Goal: Task Accomplishment & Management: Use online tool/utility

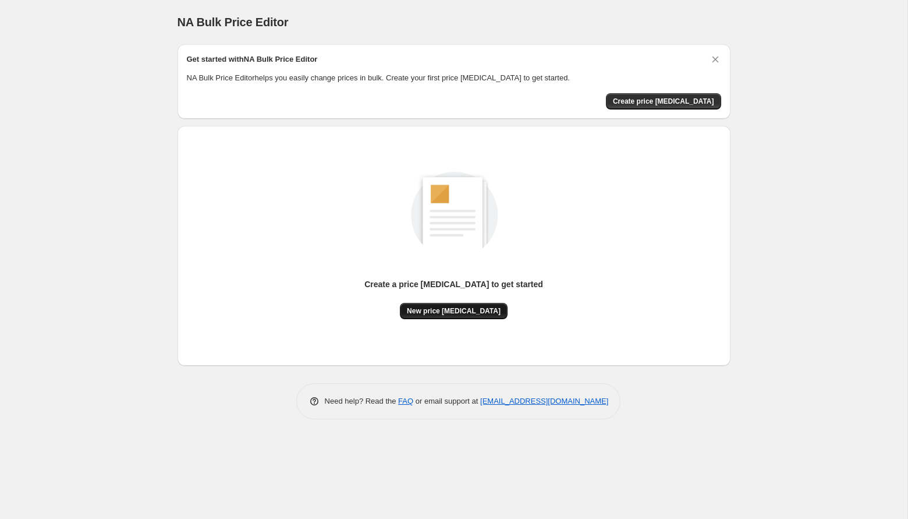
click at [443, 303] on button "New price change job" at bounding box center [454, 311] width 108 height 16
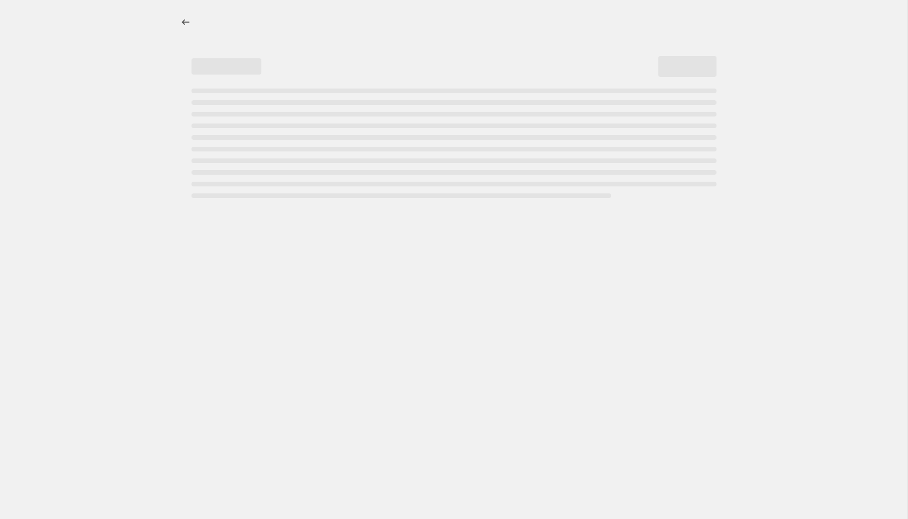
select select "percentage"
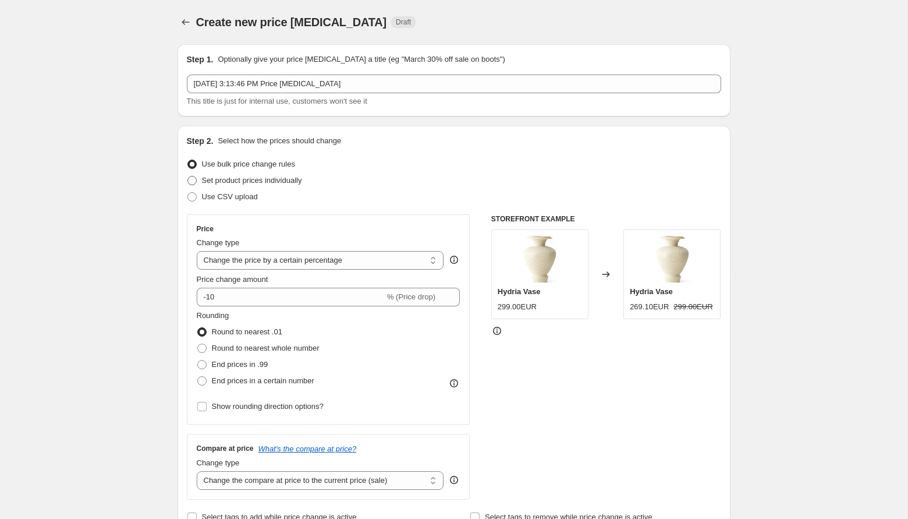
click at [289, 177] on span "Set product prices individually" at bounding box center [252, 180] width 100 height 9
click at [188, 176] on input "Set product prices individually" at bounding box center [188, 176] width 1 height 1
radio input "true"
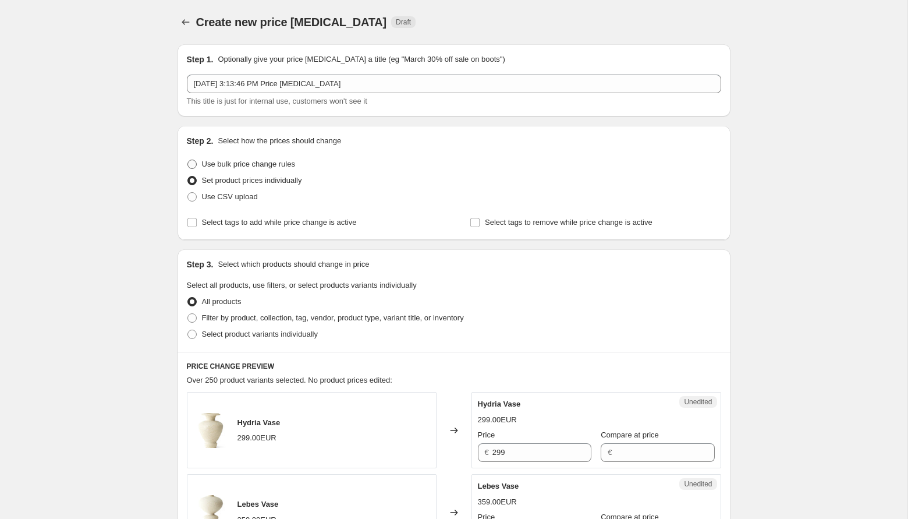
click at [227, 171] on label "Use bulk price change rules" at bounding box center [241, 164] width 108 height 16
click at [188, 160] on input "Use bulk price change rules" at bounding box center [188, 160] width 1 height 1
radio input "true"
select select "percentage"
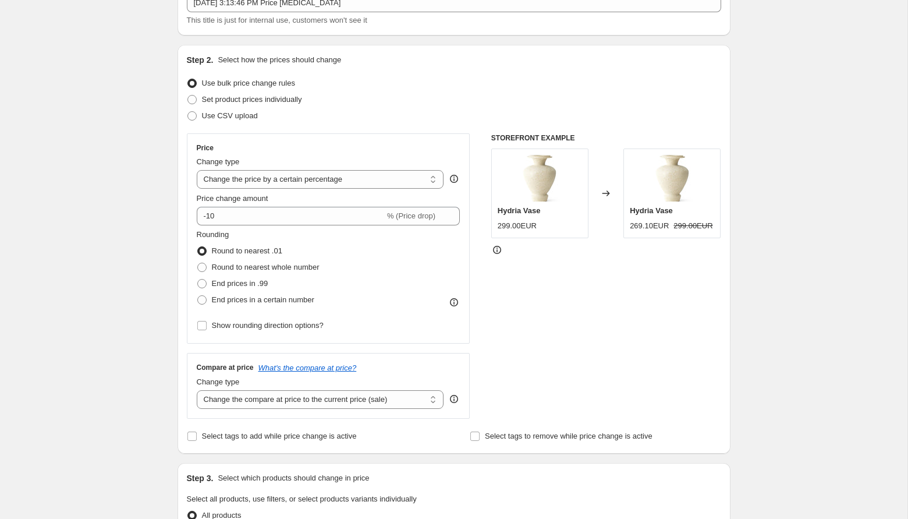
scroll to position [80, 0]
click at [236, 268] on span "Round to nearest whole number" at bounding box center [266, 267] width 108 height 9
click at [198, 264] on input "Round to nearest whole number" at bounding box center [197, 263] width 1 height 1
radio input "true"
click at [234, 196] on span "Price change amount" at bounding box center [233, 199] width 72 height 9
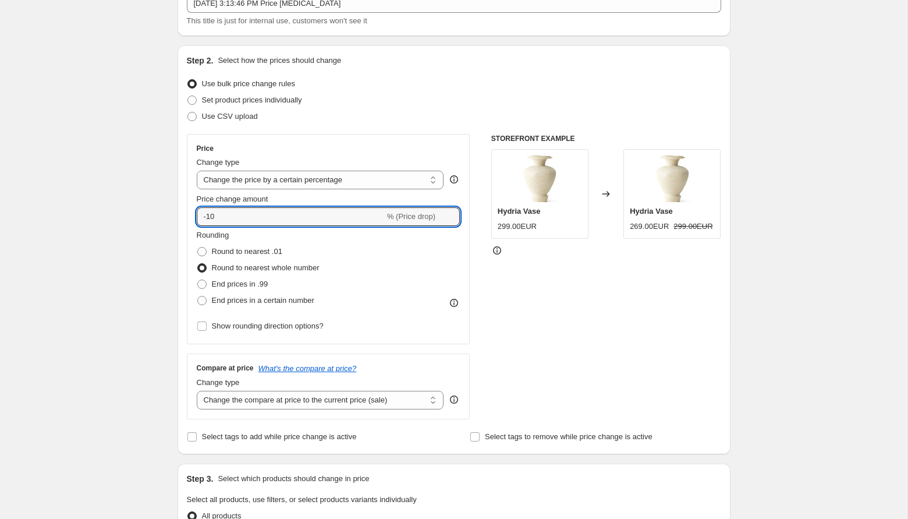
click at [234, 207] on input "-10" at bounding box center [291, 216] width 188 height 19
click at [236, 174] on select "Change the price to a certain amount Change the price by a certain amount Chang…" at bounding box center [320, 180] width 247 height 19
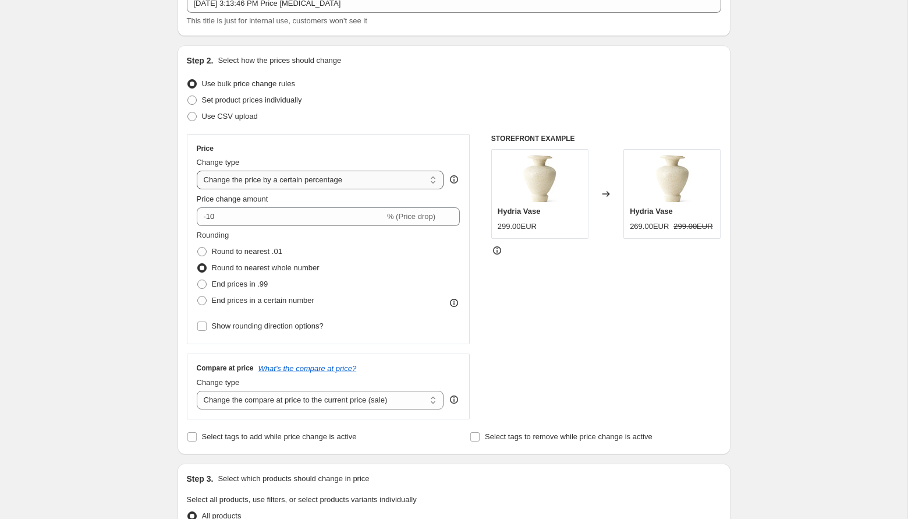
select select "margin"
type input "50"
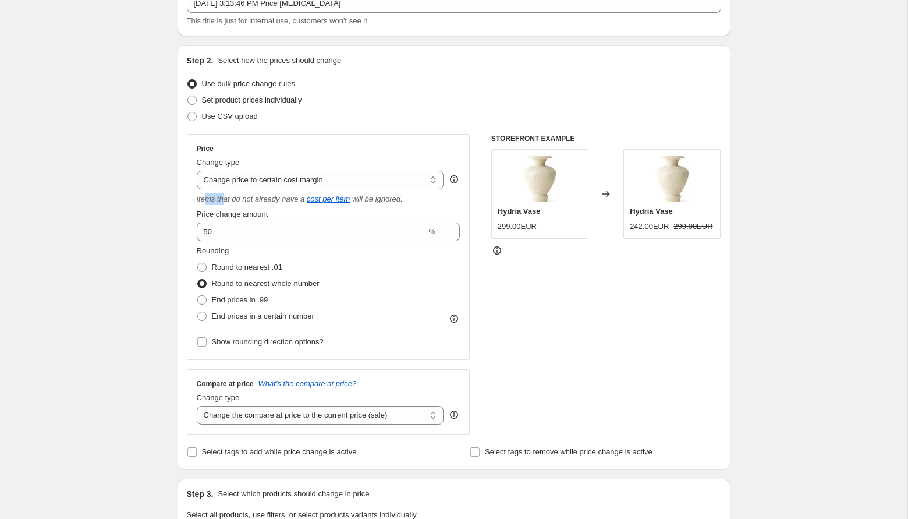
drag, startPoint x: 203, startPoint y: 196, endPoint x: 224, endPoint y: 196, distance: 21.0
click at [224, 196] on icon "Items that do not already have a" at bounding box center [251, 199] width 108 height 9
click at [230, 228] on input "50" at bounding box center [312, 231] width 230 height 19
drag, startPoint x: 247, startPoint y: 237, endPoint x: 108, endPoint y: 227, distance: 139.6
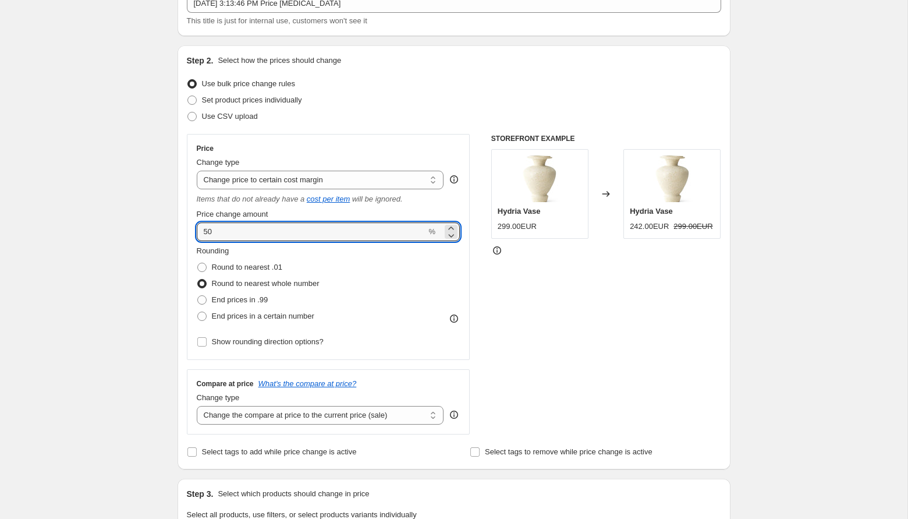
click at [104, 227] on div "Create new price change job. This page is ready Create new price change job Dra…" at bounding box center [454, 509] width 908 height 1179
type input "0"
click at [550, 349] on div "STOREFRONT EXAMPLE Hydria Vase 299.00EUR Changed to Hydria Vase 242.00EUR 299.0…" at bounding box center [607, 284] width 230 height 300
click at [303, 180] on select "Change the price to a certain amount Change the price by a certain amount Chang…" at bounding box center [320, 180] width 247 height 19
click at [197, 171] on select "Change the price to a certain amount Change the price by a certain amount Chang…" at bounding box center [320, 180] width 247 height 19
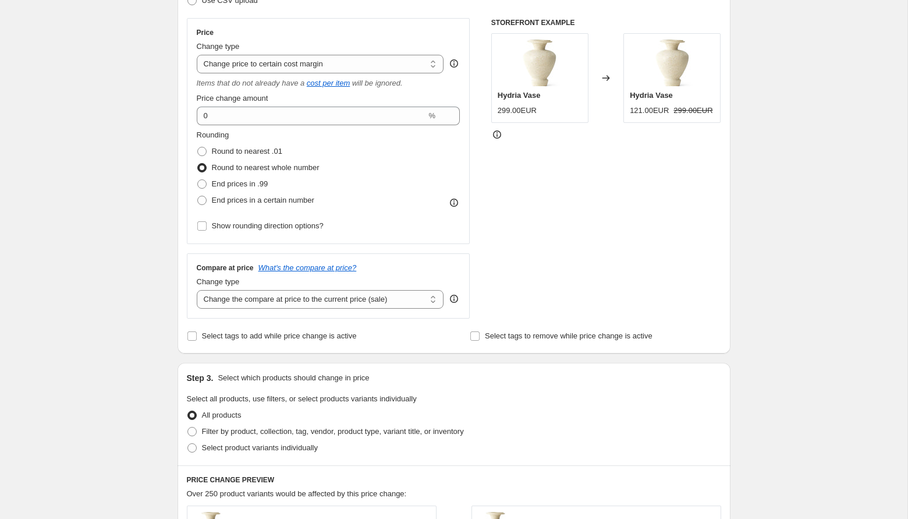
scroll to position [193, 0]
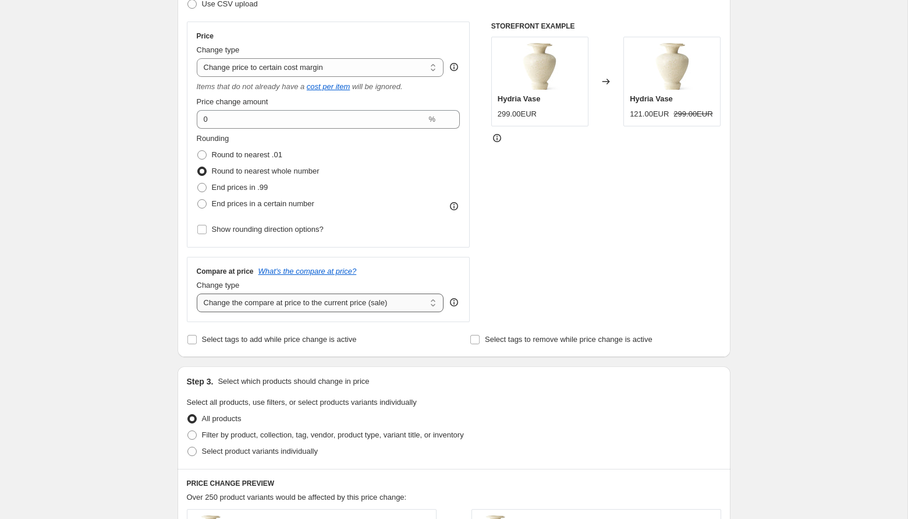
click at [208, 307] on select "Change the compare at price to the current price (sale) Change the compare at p…" at bounding box center [320, 303] width 247 height 19
click at [246, 306] on select "Change the compare at price to the current price (sale) Change the compare at p…" at bounding box center [320, 303] width 247 height 19
click at [249, 305] on select "Change the compare at price to the current price (sale) Change the compare at p…" at bounding box center [320, 303] width 247 height 19
select select "remove"
click at [197, 294] on select "Change the compare at price to the current price (sale) Change the compare at p…" at bounding box center [320, 303] width 247 height 19
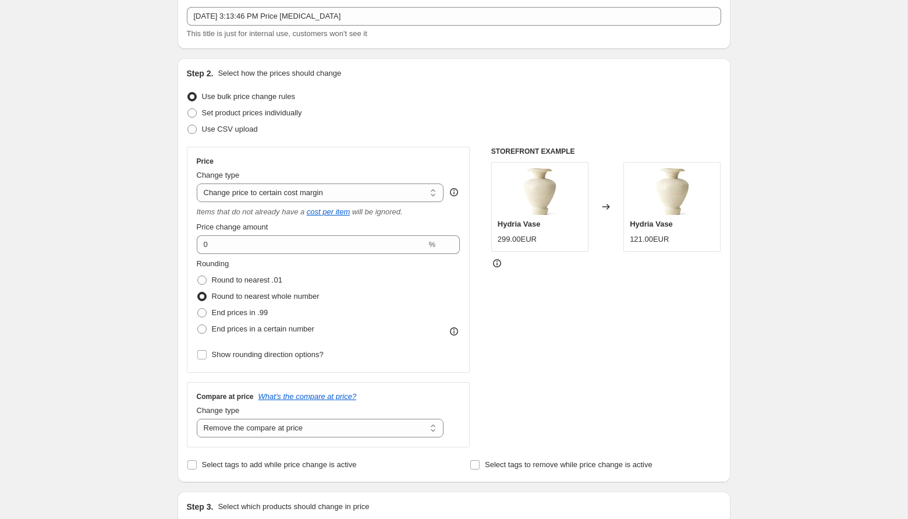
scroll to position [61, 0]
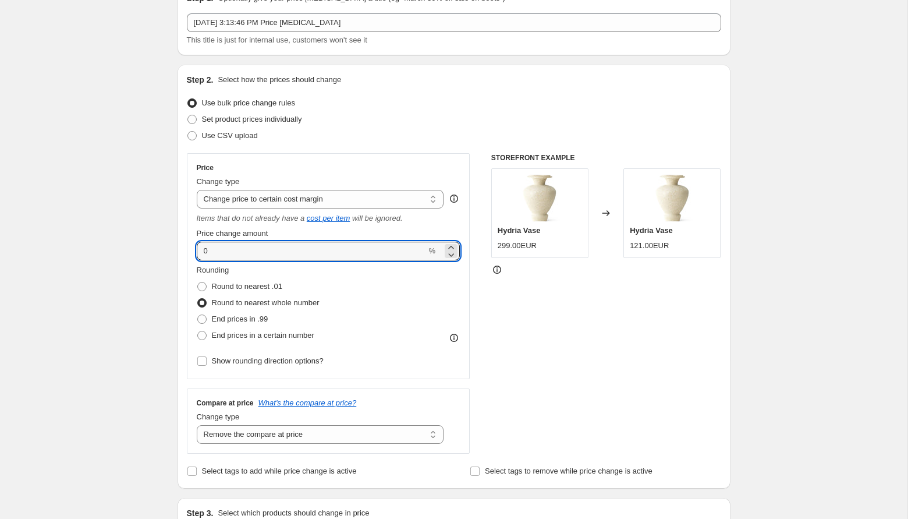
drag, startPoint x: 219, startPoint y: 255, endPoint x: 172, endPoint y: 255, distance: 46.6
click at [172, 255] on div "Step 1. Optionally give your price change job a title (eg "March 30% off sale o…" at bounding box center [449, 510] width 563 height 1073
click at [102, 235] on div "Create new price change job. This page is ready Create new price change job Dra…" at bounding box center [454, 528] width 908 height 1179
click at [226, 252] on input "100" at bounding box center [312, 251] width 230 height 19
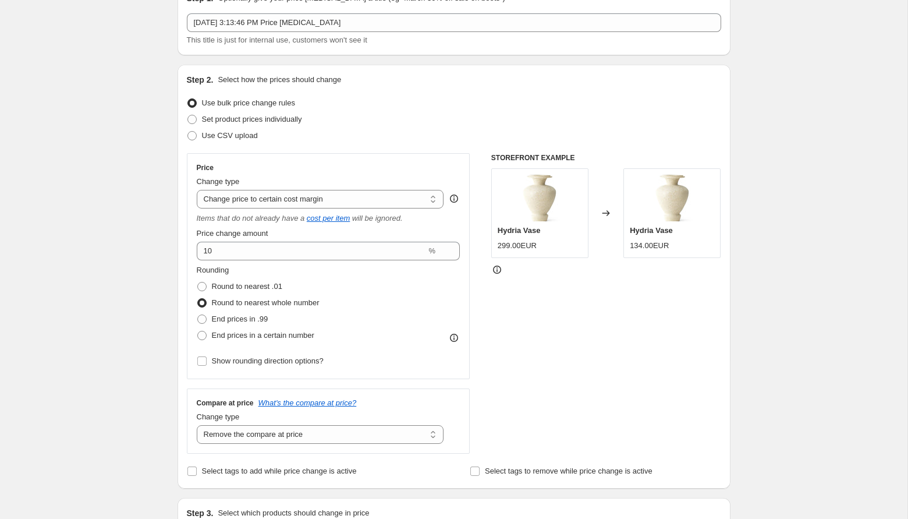
click at [166, 227] on div "Create new price change job. This page is ready Create new price change job Dra…" at bounding box center [454, 528] width 581 height 1179
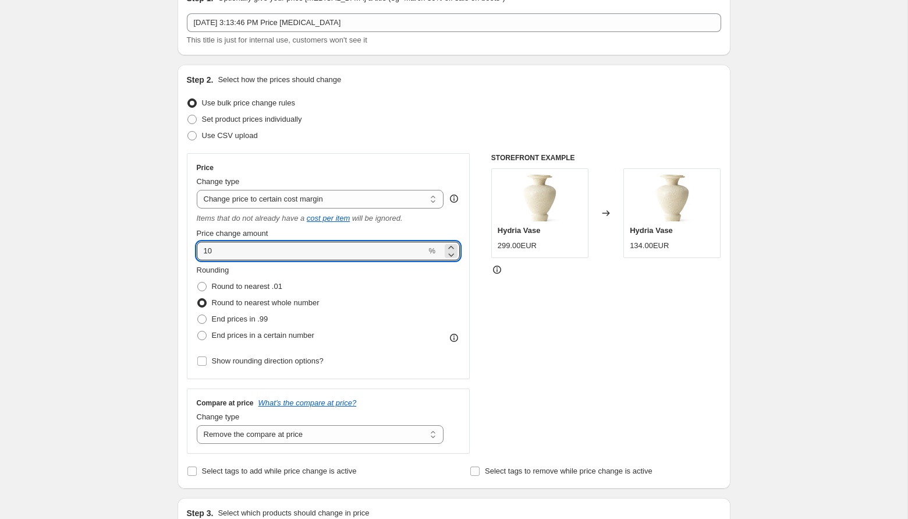
drag, startPoint x: 224, startPoint y: 248, endPoint x: 191, endPoint y: 248, distance: 33.2
click at [191, 248] on div "Price Change type Change the price to a certain amount Change the price by a ce…" at bounding box center [329, 266] width 284 height 226
type input "100"
click at [160, 231] on div "Create new price change job. This page is ready Create new price change job Dra…" at bounding box center [454, 528] width 908 height 1179
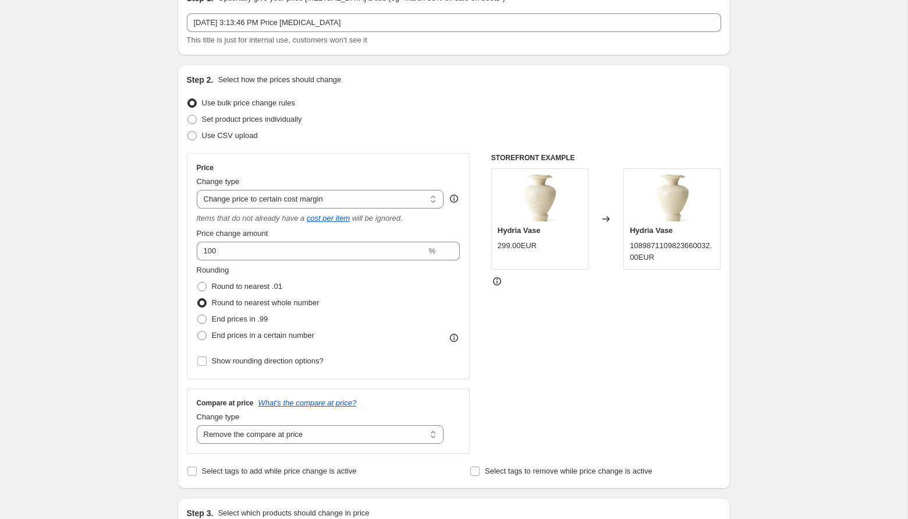
click at [643, 312] on div "STOREFRONT EXAMPLE Hydria Vase 299.00EUR Changed to Hydria Vase 108987110982366…" at bounding box center [607, 303] width 230 height 300
click at [645, 264] on div "Hydria Vase 1089871109823660032.00EUR" at bounding box center [672, 218] width 97 height 101
drag, startPoint x: 646, startPoint y: 249, endPoint x: 660, endPoint y: 271, distance: 26.5
click at [661, 271] on div "STOREFRONT EXAMPLE Hydria Vase 299.00EUR Changed to Hydria Vase 108987110982366…" at bounding box center [607, 303] width 230 height 300
click at [660, 271] on div "STOREFRONT EXAMPLE Hydria Vase 299.00EUR Changed to Hydria Vase 108987110982366…" at bounding box center [607, 303] width 230 height 300
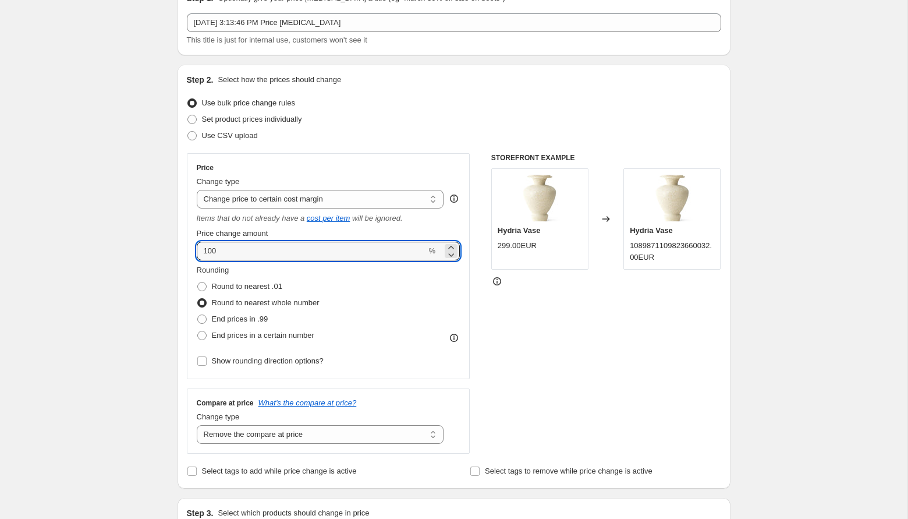
drag, startPoint x: 226, startPoint y: 252, endPoint x: 125, endPoint y: 242, distance: 101.8
click at [125, 242] on div "Create new price change job. This page is ready Create new price change job Dra…" at bounding box center [454, 528] width 908 height 1179
type input "99"
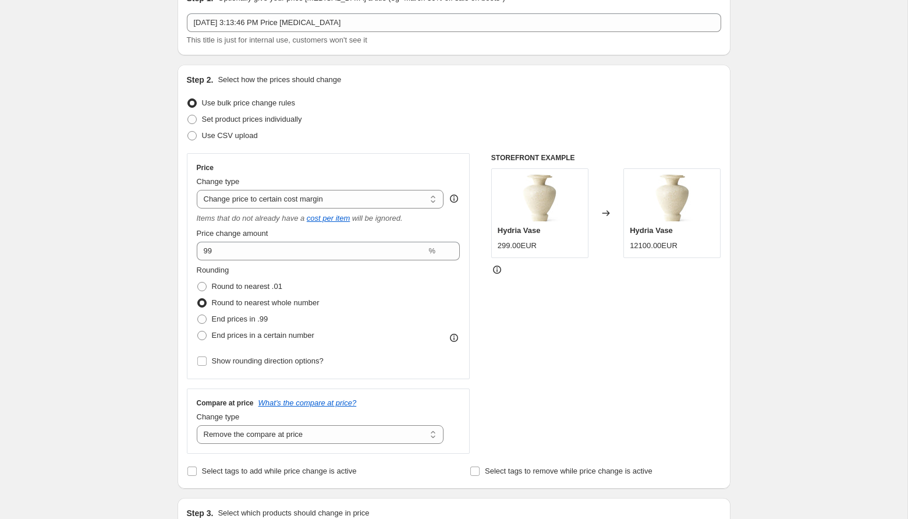
click at [100, 230] on div "Create new price change job. This page is ready Create new price change job Dra…" at bounding box center [454, 528] width 908 height 1179
click at [584, 321] on div "STOREFRONT EXAMPLE Hydria Vase 299.00EUR Changed to Hydria Vase 12100.00EUR" at bounding box center [607, 303] width 230 height 300
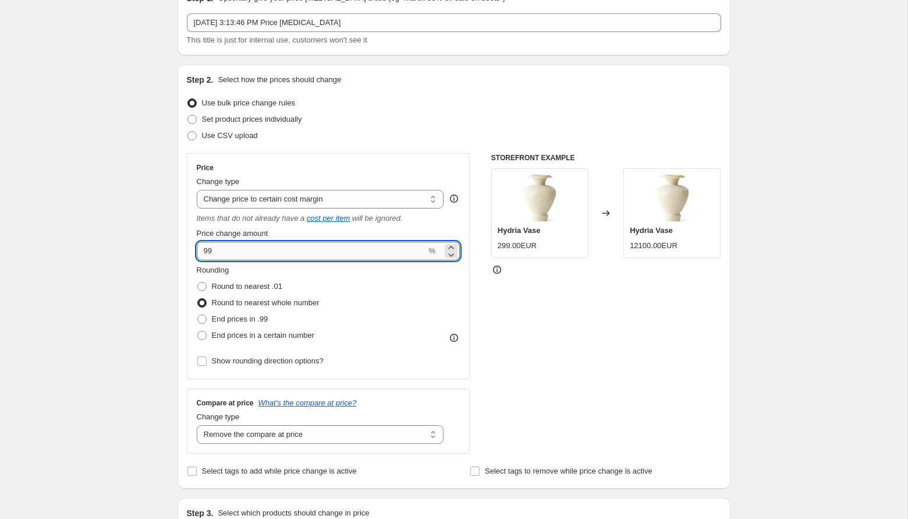
click at [286, 247] on input "99" at bounding box center [312, 251] width 230 height 19
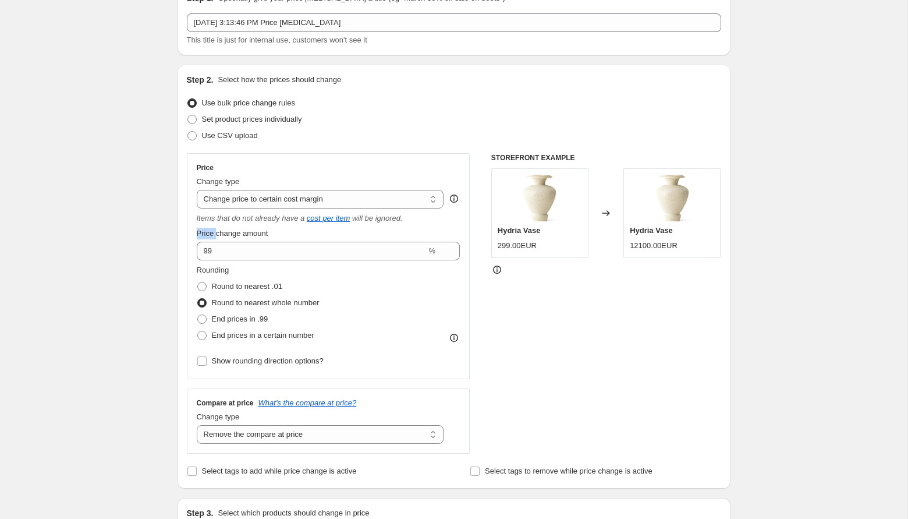
drag, startPoint x: 198, startPoint y: 227, endPoint x: 169, endPoint y: 226, distance: 29.1
click at [168, 227] on div "Step 1. Optionally give your price change job a title (eg "March 30% off sale o…" at bounding box center [449, 510] width 563 height 1073
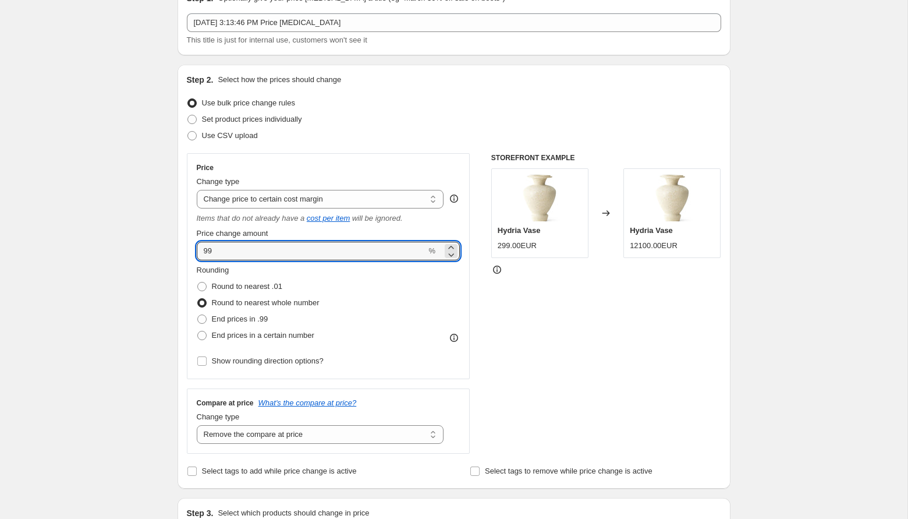
drag, startPoint x: 250, startPoint y: 249, endPoint x: 164, endPoint y: 247, distance: 86.8
click at [164, 248] on div "Create new price change job. This page is ready Create new price change job Dra…" at bounding box center [454, 528] width 581 height 1179
type input "0"
click at [164, 247] on div "Create new price change job. This page is ready Create new price change job Dra…" at bounding box center [454, 528] width 581 height 1179
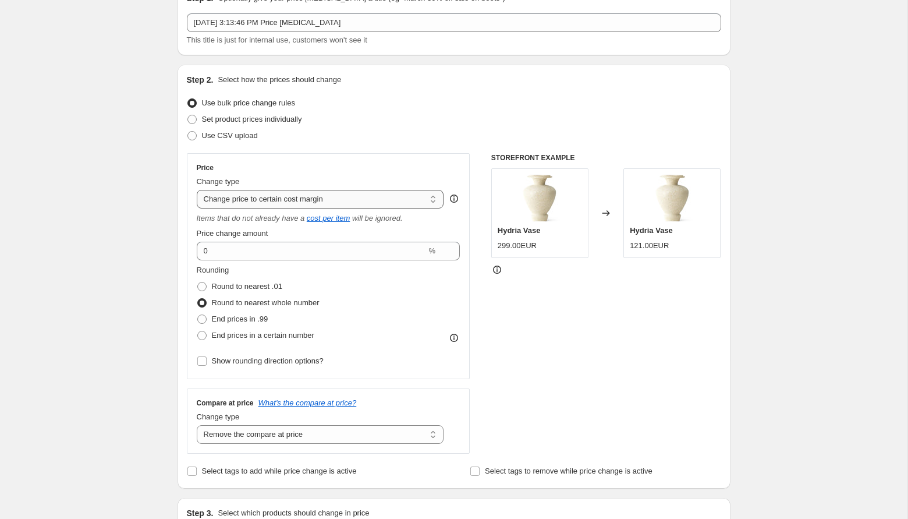
click at [411, 202] on select "Change the price to a certain amount Change the price by a certain amount Chang…" at bounding box center [320, 199] width 247 height 19
select select "pc"
click at [197, 190] on select "Change the price to a certain amount Change the price by a certain amount Chang…" at bounding box center [320, 199] width 247 height 19
click at [164, 206] on div "Create new price change job. This page is ready Create new price change job Dra…" at bounding box center [454, 528] width 581 height 1179
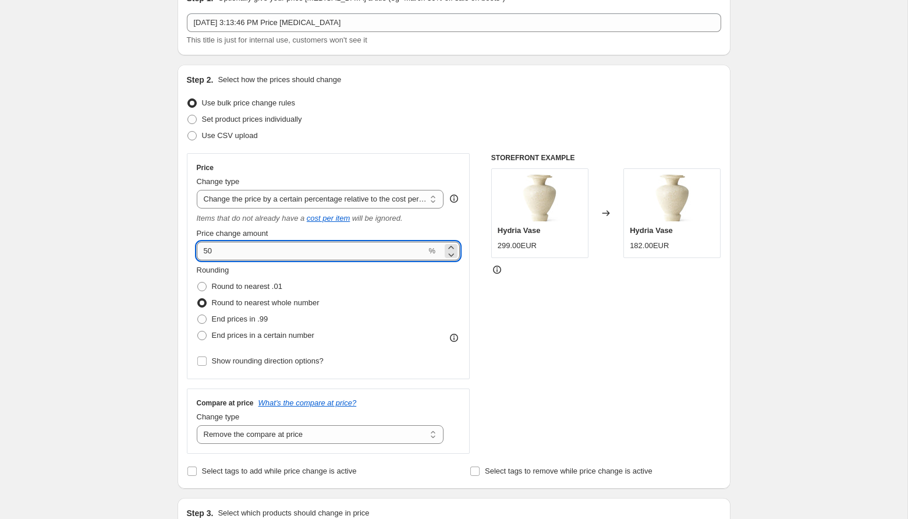
click at [227, 246] on input "50" at bounding box center [312, 251] width 230 height 19
drag, startPoint x: 227, startPoint y: 246, endPoint x: 159, endPoint y: 246, distance: 68.1
click at [159, 246] on div "Create new price change job. This page is ready Create new price change job Dra…" at bounding box center [454, 528] width 908 height 1179
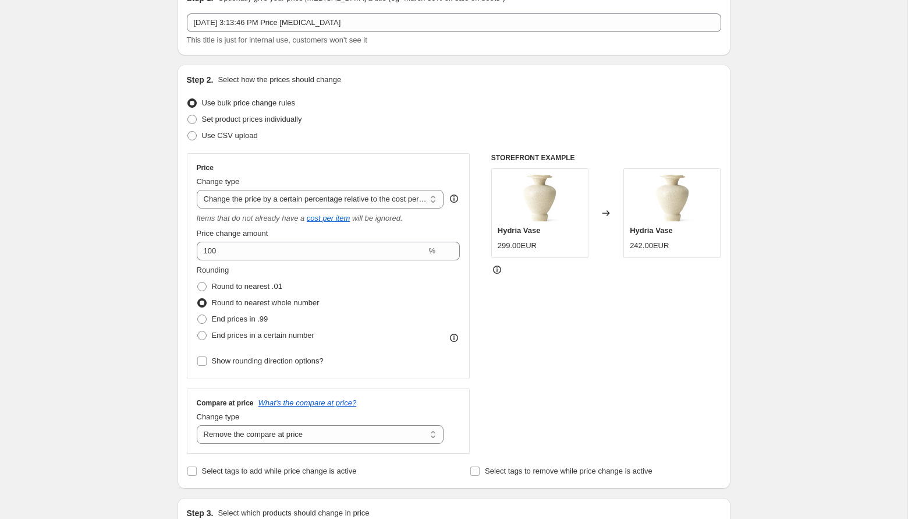
click at [61, 219] on div "Create new price change job. This page is ready Create new price change job Dra…" at bounding box center [454, 528] width 908 height 1179
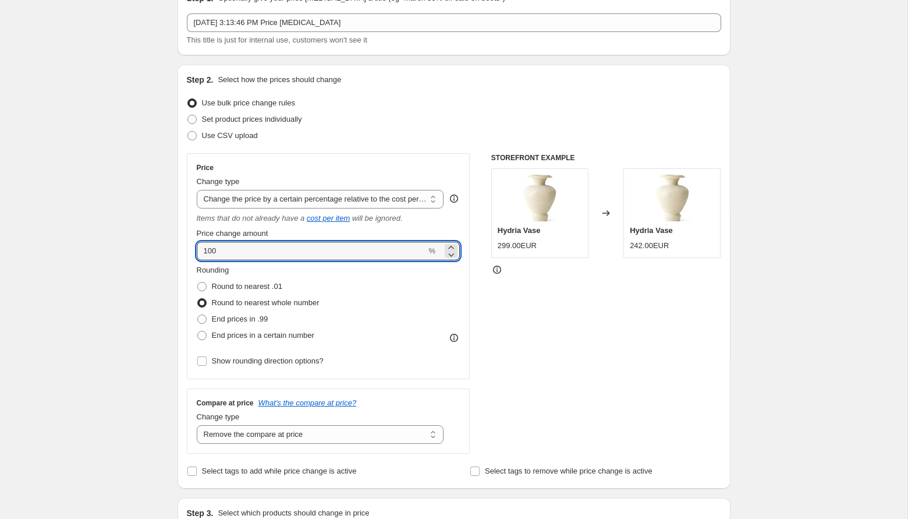
drag, startPoint x: 221, startPoint y: 250, endPoint x: 172, endPoint y: 248, distance: 49.6
click at [171, 248] on div "Step 1. Optionally give your price change job a title (eg "March 30% off sale o…" at bounding box center [449, 510] width 563 height 1073
type input "2"
click at [119, 213] on div "Create new price change job. This page is ready Create new price change job Dra…" at bounding box center [454, 528] width 908 height 1179
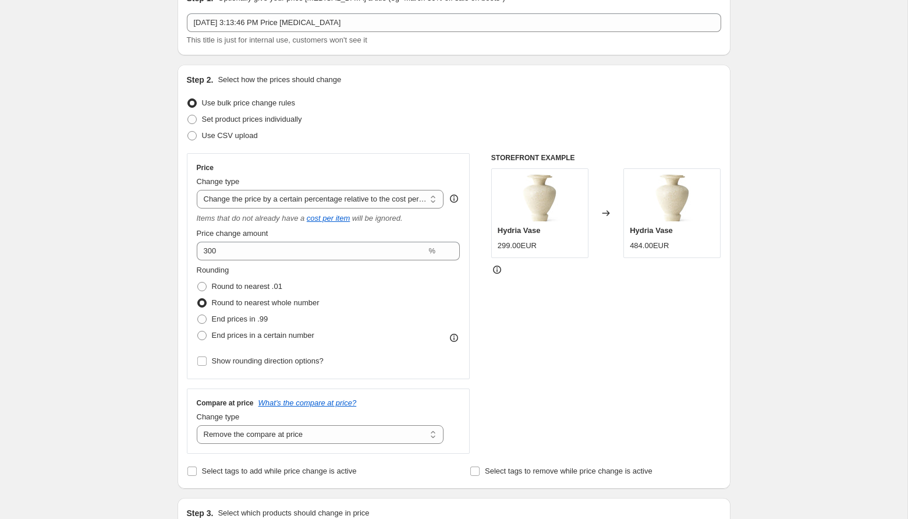
click at [591, 341] on div "STOREFRONT EXAMPLE Hydria Vase 299.00EUR Changed to Hydria Vase 484.00EUR" at bounding box center [607, 303] width 230 height 300
click at [121, 203] on div "Create new price change job. This page is ready Create new price change job Dra…" at bounding box center [454, 528] width 908 height 1179
click at [174, 265] on div "Step 1. Optionally give your price change job a title (eg "March 30% off sale o…" at bounding box center [449, 510] width 563 height 1073
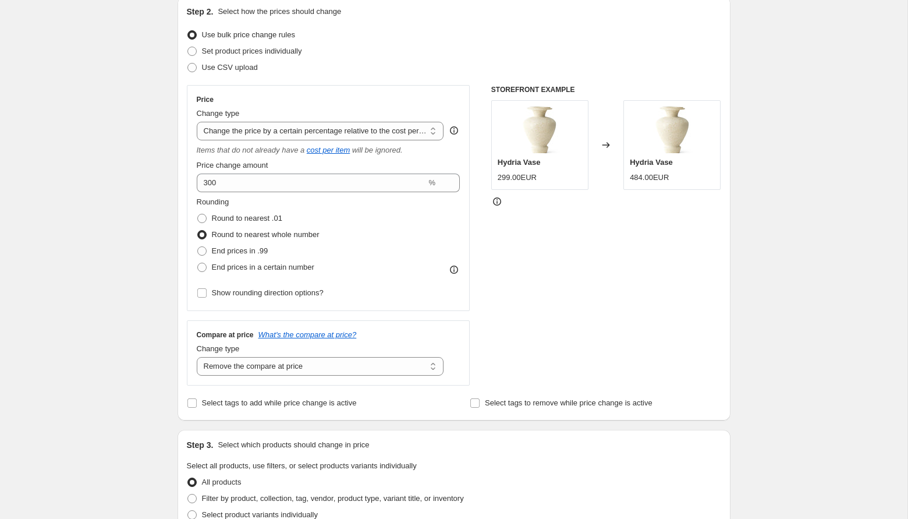
scroll to position [125, 0]
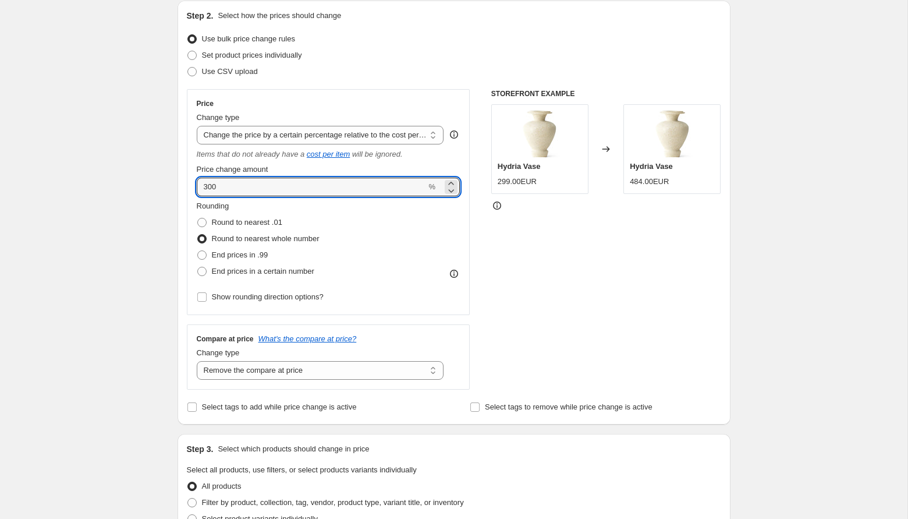
drag, startPoint x: 231, startPoint y: 186, endPoint x: 116, endPoint y: 182, distance: 114.8
click at [116, 182] on div "Create new price change job. This page is ready Create new price change job Dra…" at bounding box center [454, 464] width 908 height 1179
type input "200"
click at [66, 164] on div "Create new price change job. This page is ready Create new price change job Dra…" at bounding box center [454, 464] width 908 height 1179
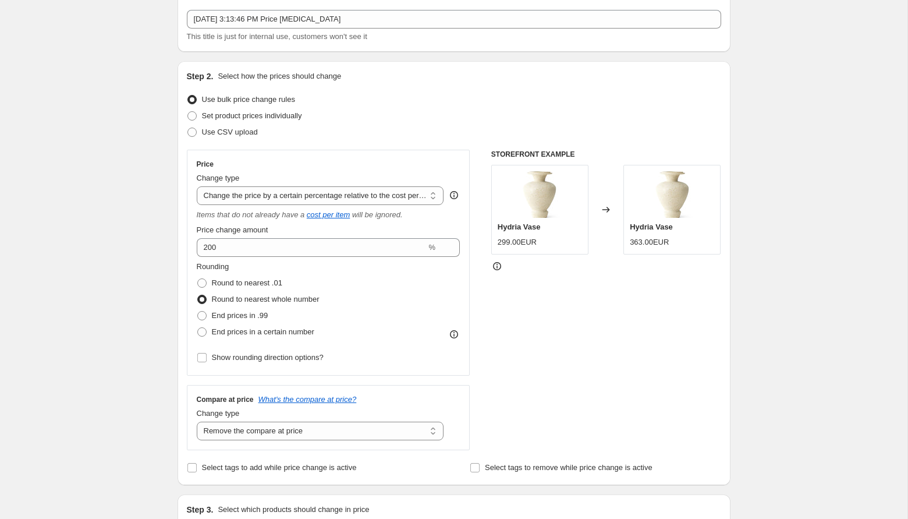
scroll to position [69, 0]
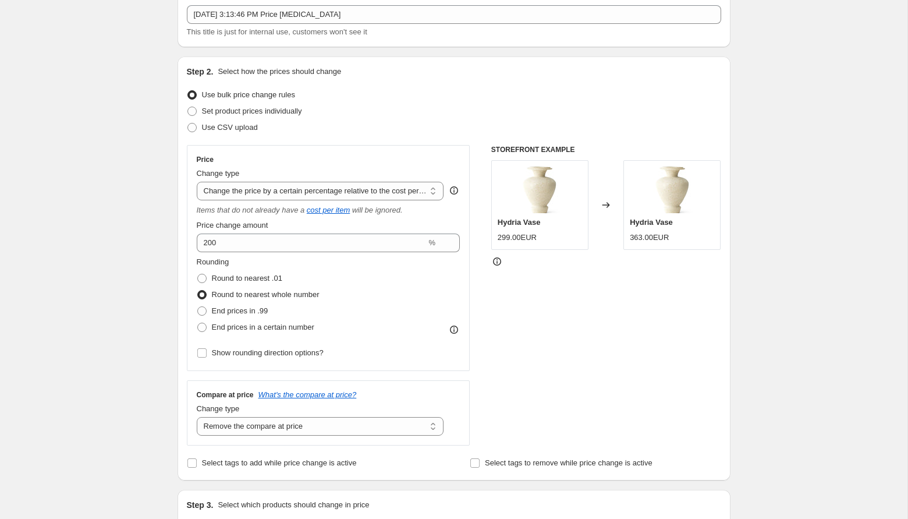
click at [454, 330] on icon at bounding box center [454, 330] width 1 height 3
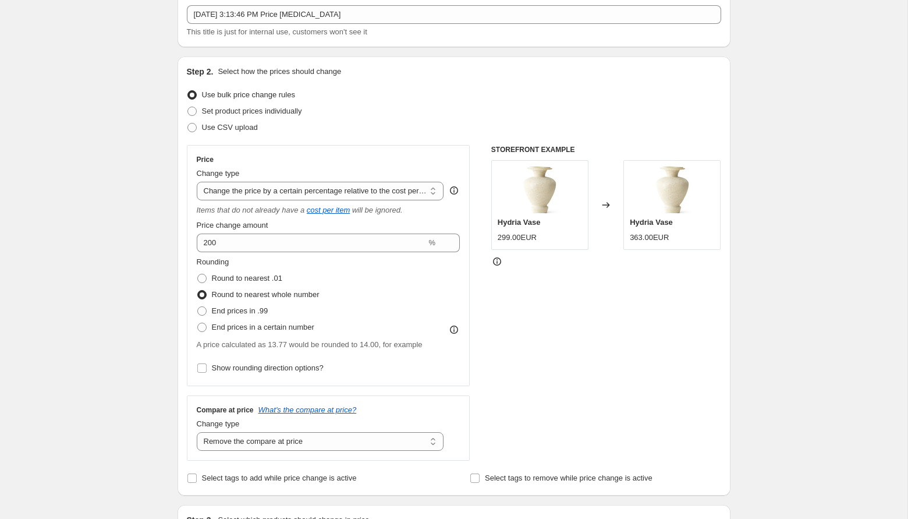
click at [454, 330] on icon at bounding box center [454, 330] width 1 height 3
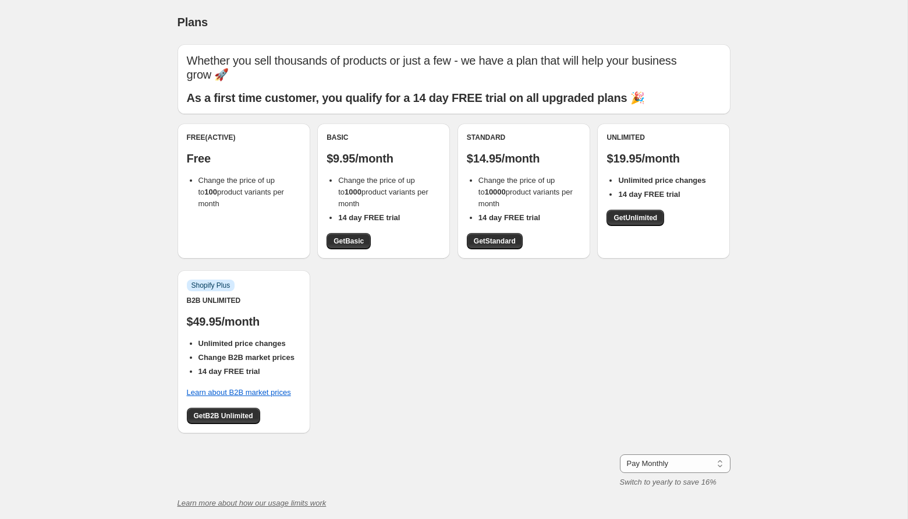
click at [533, 340] on div "Free (Active) Free Change the price of up to 100 product variants per month Bas…" at bounding box center [454, 283] width 553 height 321
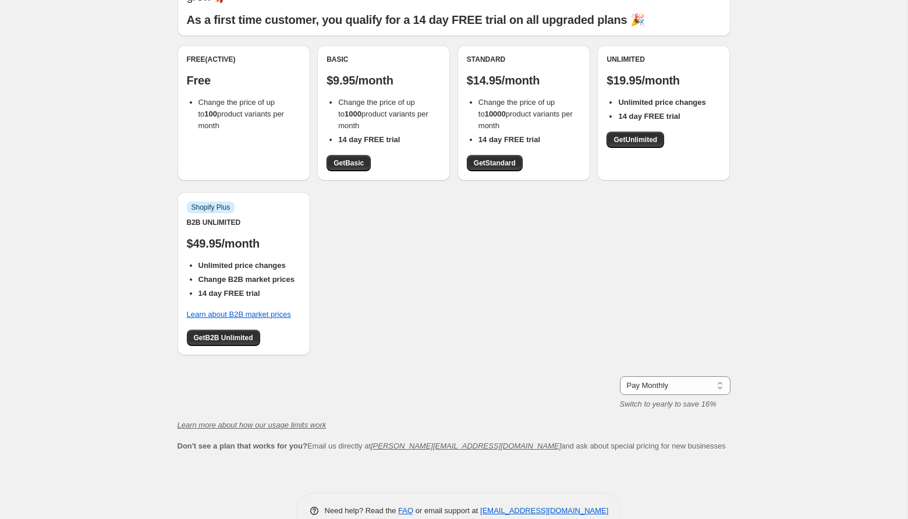
scroll to position [79, 0]
drag, startPoint x: 235, startPoint y: 263, endPoint x: 390, endPoint y: 264, distance: 154.9
click at [390, 264] on div "Free (Active) Free Change the price of up to 100 product variants per month Bas…" at bounding box center [454, 205] width 553 height 321
click at [571, 380] on div "Pay Monthly Pay Yearly (Save 16%) Pay Monthly Switch to yearly to save 16%" at bounding box center [454, 393] width 553 height 34
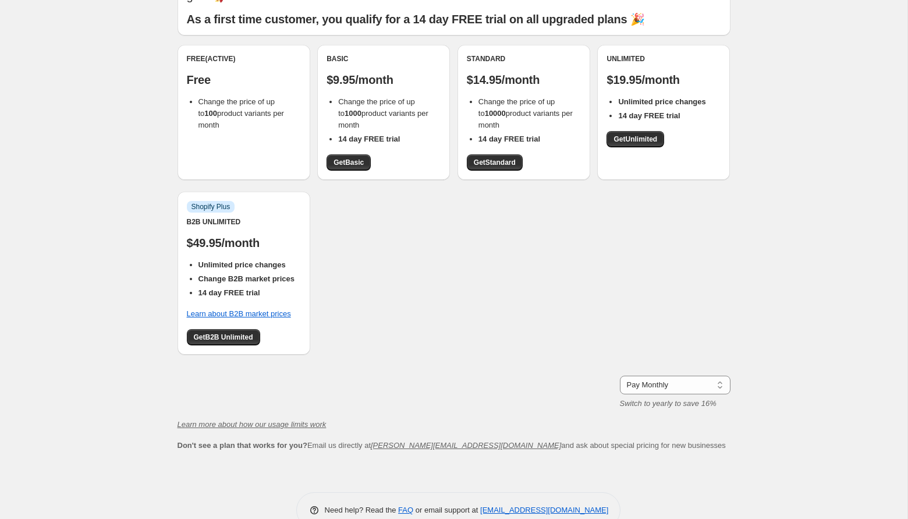
drag, startPoint x: 6, startPoint y: 167, endPoint x: 128, endPoint y: 182, distance: 122.1
click at [125, 182] on div "Plans. This page is ready Plans Whether you sell thousands of products or just …" at bounding box center [454, 233] width 908 height 624
click at [128, 182] on div "Plans. This page is ready Plans Whether you sell thousands of products or just …" at bounding box center [454, 233] width 908 height 624
click at [241, 309] on link "Learn about B2B market prices" at bounding box center [239, 313] width 104 height 9
click at [696, 133] on div "Unlimited $19.95/month Unlimited price changes 14 day FREE trial Get Unlimited" at bounding box center [663, 112] width 133 height 135
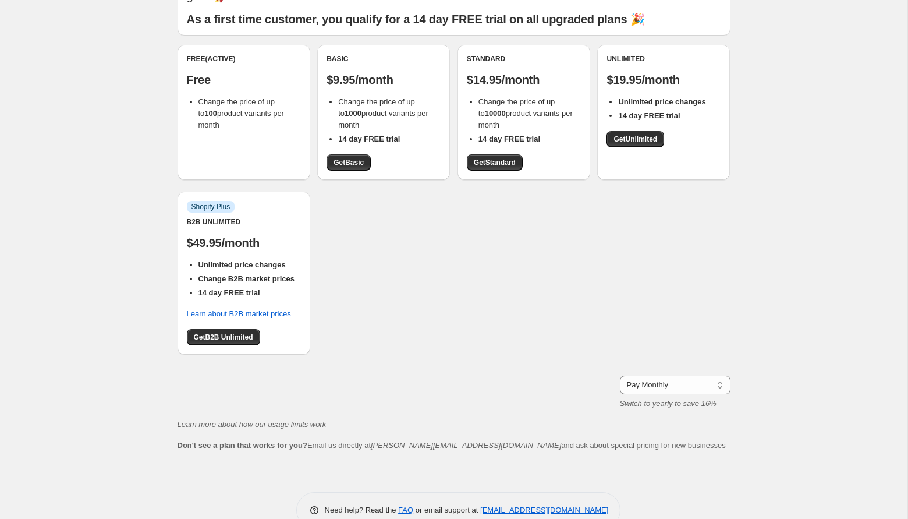
click at [815, 114] on div "Plans. This page is ready Plans Whether you sell thousands of products or just …" at bounding box center [454, 233] width 908 height 624
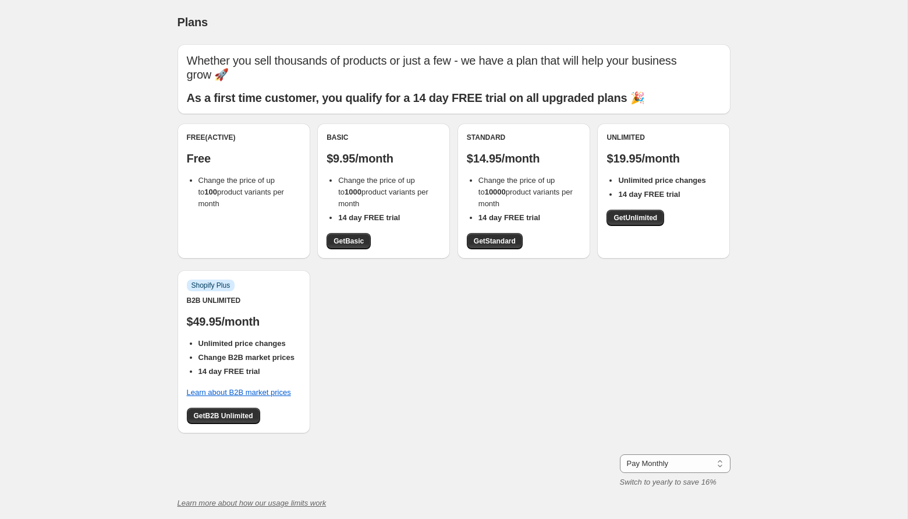
click at [60, 36] on div "Plans. This page is ready Plans Whether you sell thousands of products or just …" at bounding box center [454, 312] width 908 height 624
click at [105, 52] on div "Plans. This page is ready Plans Whether you sell thousands of products or just …" at bounding box center [454, 312] width 908 height 624
click at [135, 84] on div "Plans. This page is ready Plans Whether you sell thousands of products or just …" at bounding box center [454, 312] width 908 height 624
click at [815, 58] on div "Plans. This page is ready Plans Whether you sell thousands of products or just …" at bounding box center [454, 312] width 908 height 624
